Goal: Find specific page/section: Find specific page/section

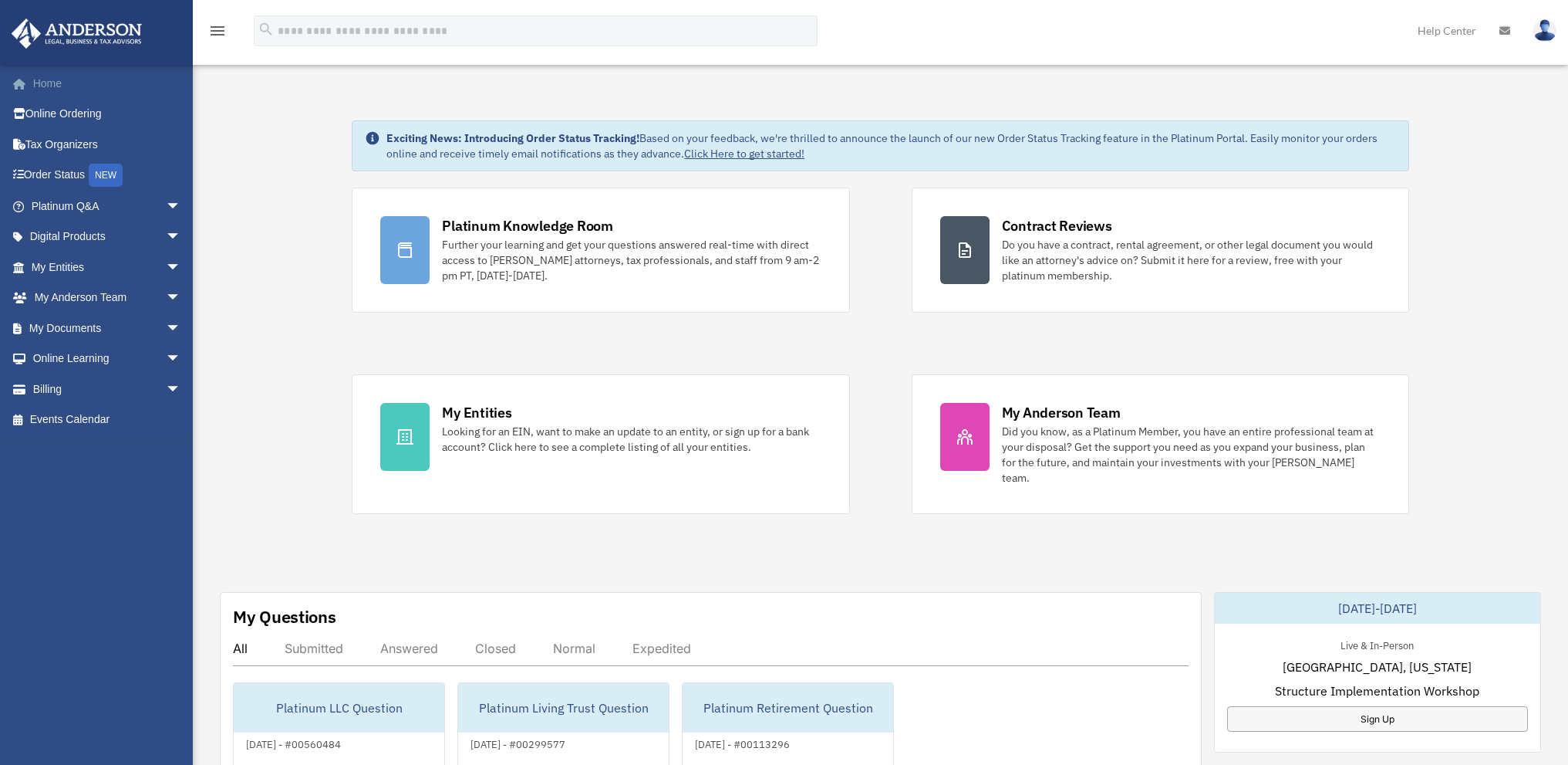
click at [45, 84] on link "Home" at bounding box center [108, 83] width 194 height 30
click at [54, 176] on link "Order Status NEW" at bounding box center [108, 175] width 194 height 31
click at [166, 273] on span "arrow_drop_down" at bounding box center [181, 267] width 30 height 31
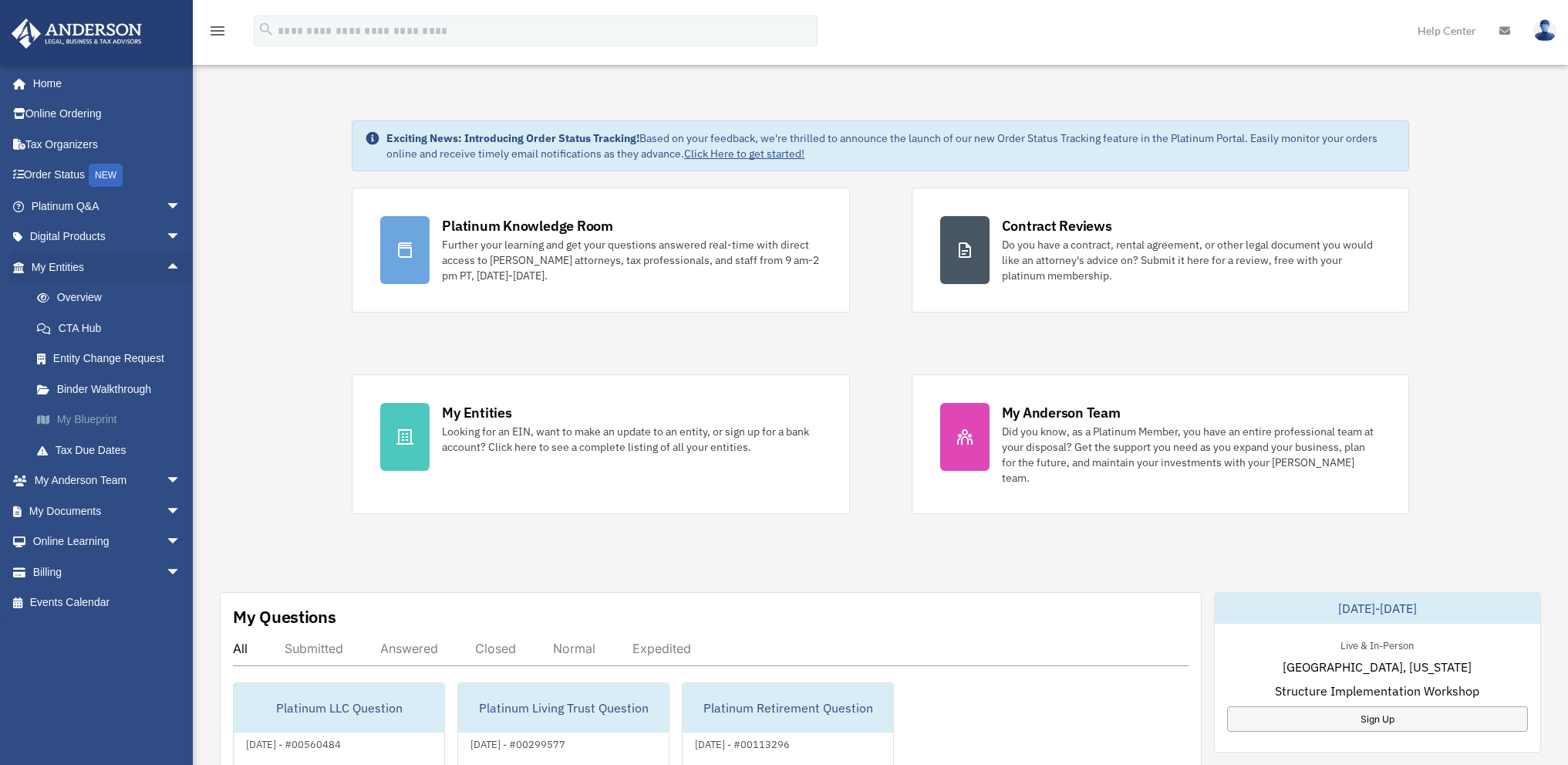
click at [91, 416] on link "My Blueprint" at bounding box center [113, 420] width 183 height 30
